Goal: Task Accomplishment & Management: Use online tool/utility

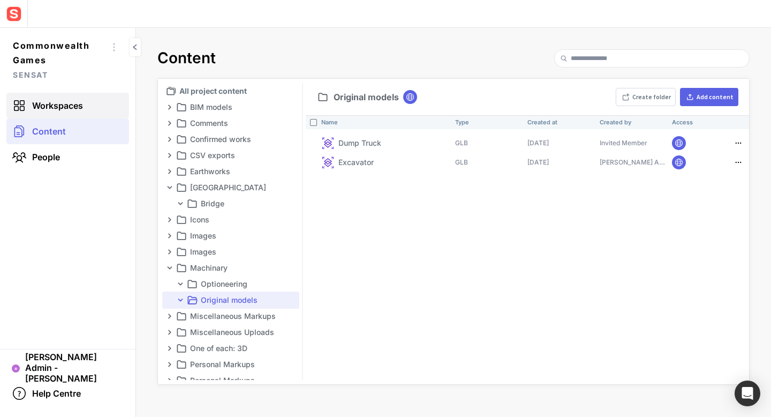
click at [50, 107] on span "Workspaces" at bounding box center [57, 105] width 51 height 11
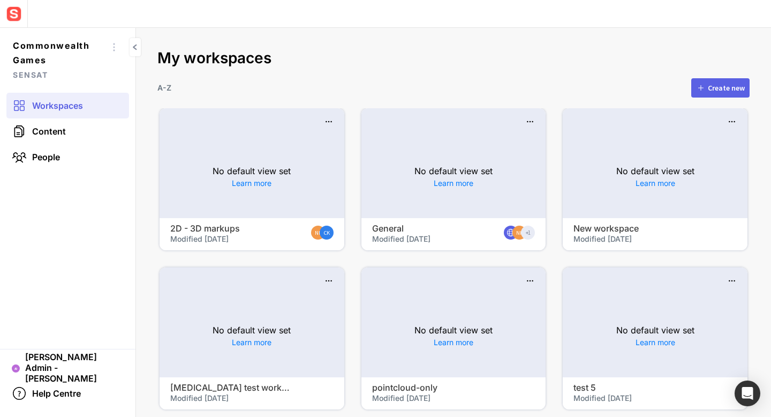
click at [255, 141] on div "No default view set Learn more" at bounding box center [252, 176] width 185 height 82
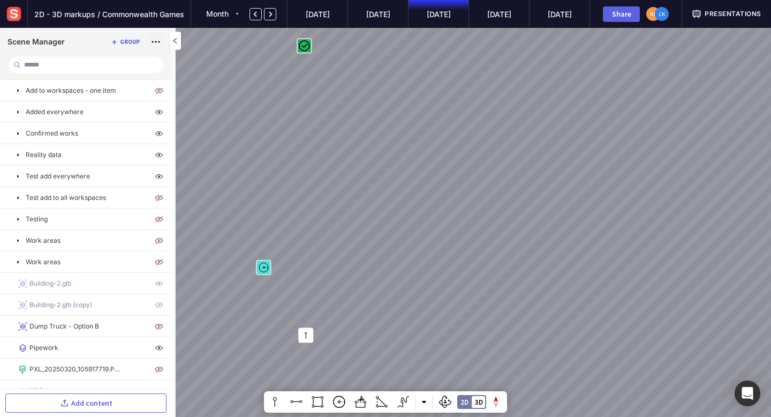
click at [154, 43] on mapp-icon at bounding box center [155, 41] width 15 height 15
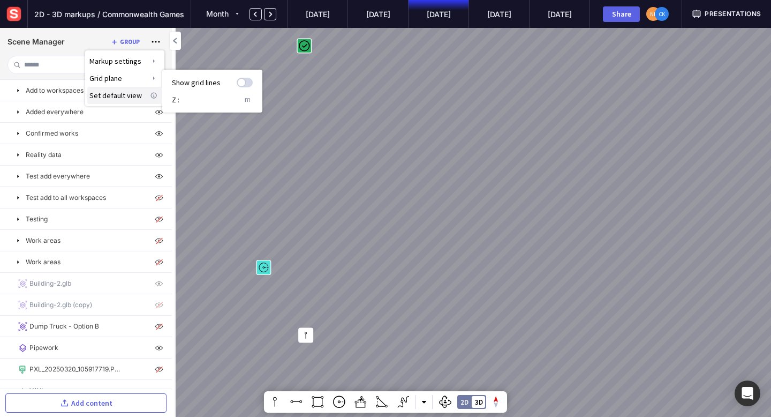
click at [123, 94] on span "Set default view" at bounding box center [117, 95] width 56 height 10
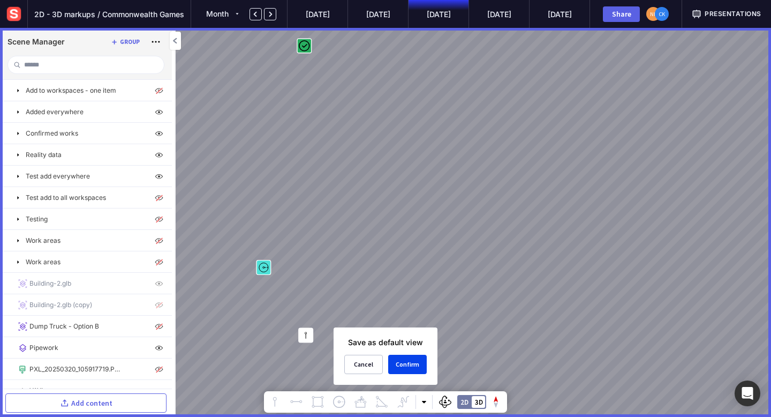
click at [173, 39] on mapp-icon at bounding box center [175, 40] width 11 height 11
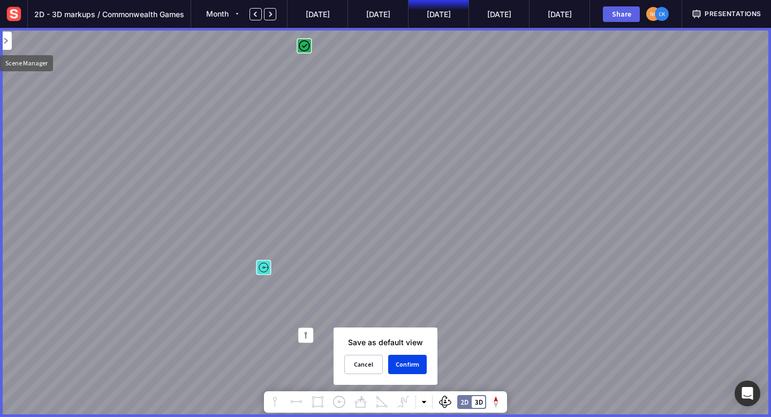
click at [6, 41] on mapp-icon at bounding box center [6, 40] width 11 height 11
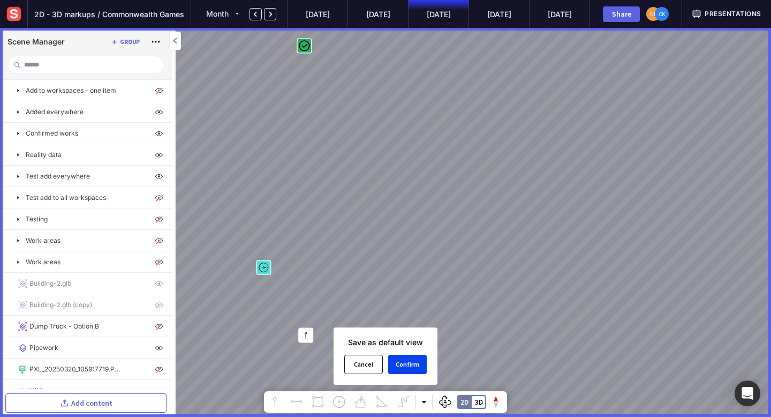
click at [362, 364] on div "Cancel" at bounding box center [363, 364] width 37 height 6
